Goal: Browse casually

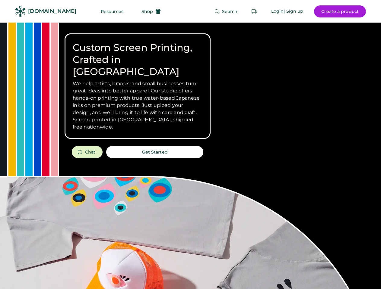
click at [190, 145] on div "Custom Screen Printing, Crafted in [GEOGRAPHIC_DATA] We help artists, brands, a…" at bounding box center [190, 214] width 381 height 383
click at [190, 156] on div "Custom Screen Printing, Crafted in [GEOGRAPHIC_DATA] We help artists, brands, a…" at bounding box center [190, 214] width 381 height 383
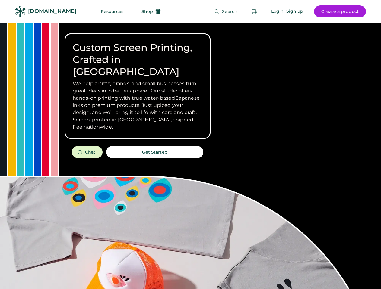
click at [190, 156] on div "Custom Screen Printing, Crafted in [GEOGRAPHIC_DATA] We help artists, brands, a…" at bounding box center [190, 214] width 381 height 383
click at [137, 86] on h3 "We help artists, brands, and small businesses turn great ideas into better appa…" at bounding box center [138, 105] width 130 height 51
click at [137, 80] on h3 "We help artists, brands, and small businesses turn great ideas into better appa…" at bounding box center [138, 105] width 130 height 51
click at [137, 54] on h1 "Custom Screen Printing, Crafted in [GEOGRAPHIC_DATA]" at bounding box center [138, 60] width 130 height 36
